Goal: Task Accomplishment & Management: Manage account settings

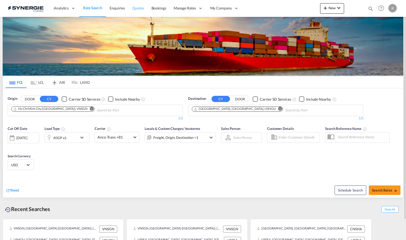
click at [144, 8] on link "Quotes" at bounding box center [138, 8] width 19 height 17
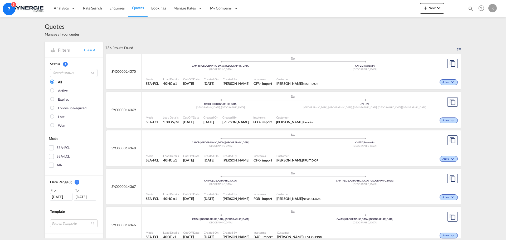
click at [128, 117] on div "SYC000014369" at bounding box center [123, 110] width 35 height 36
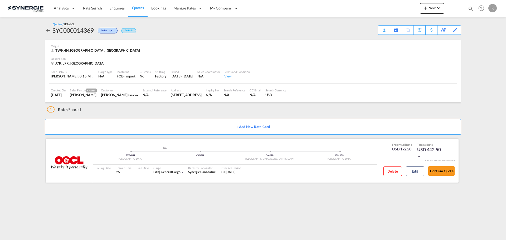
click at [215, 161] on div ".a{fill:#aaa8ad;} .a{fill:#aaa8ad;} TWKHH Kaohsiung [GEOGRAPHIC_DATA] CAMTR [GE…" at bounding box center [235, 154] width 284 height 16
click at [214, 169] on div "Rates by Forwarder" at bounding box center [201, 168] width 27 height 4
click at [415, 169] on button "Edit" at bounding box center [415, 171] width 18 height 9
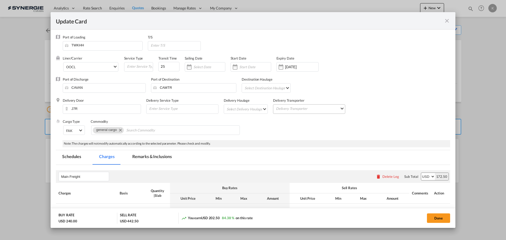
select select "per_w/m"
select select "per_kg"
select select "flat"
select select "per_bl"
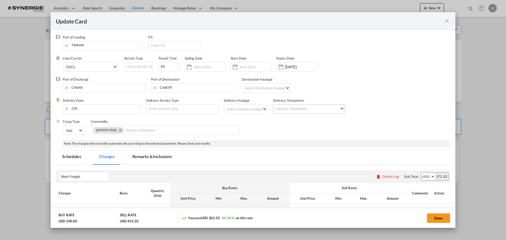
select select "per_bl"
select select "per_shipment"
click at [447, 23] on md-icon "icon-close fg-AAA8AD m-0 pointer" at bounding box center [447, 21] width 6 height 6
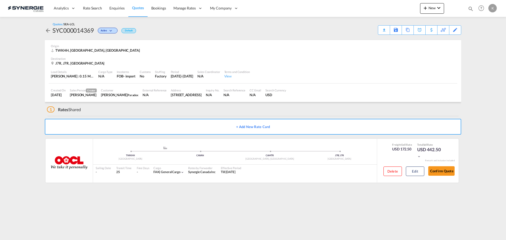
click at [47, 30] on md-icon "icon-arrow-left" at bounding box center [48, 30] width 6 height 6
